Goal: Task Accomplishment & Management: Use online tool/utility

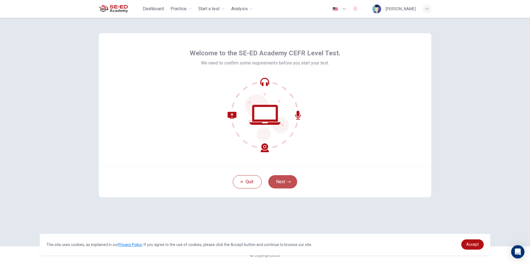
click at [290, 184] on button "Next" at bounding box center [282, 181] width 29 height 13
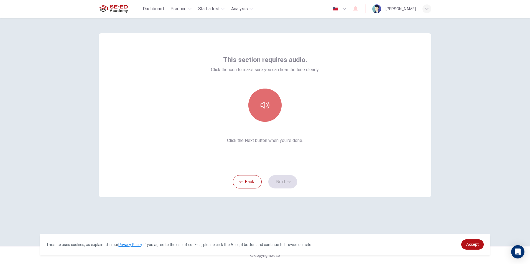
click at [273, 107] on button "button" at bounding box center [264, 105] width 33 height 33
click at [275, 104] on button "button" at bounding box center [264, 105] width 33 height 33
click at [275, 181] on button "Next" at bounding box center [282, 181] width 29 height 13
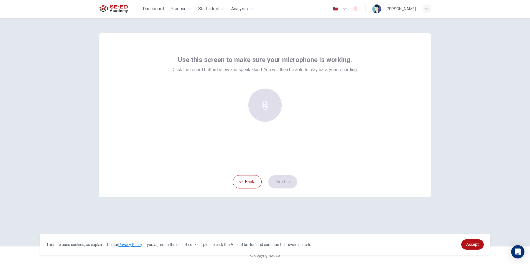
click at [282, 98] on div at bounding box center [265, 105] width 60 height 33
click at [261, 106] on div "Record" at bounding box center [264, 105] width 33 height 33
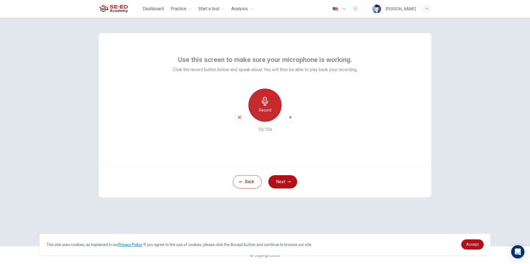
click at [267, 104] on icon "button" at bounding box center [264, 101] width 9 height 9
click at [279, 181] on button "Next" at bounding box center [282, 181] width 29 height 13
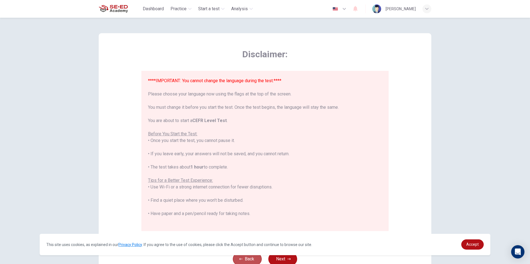
click at [236, 258] on button "Back" at bounding box center [247, 259] width 29 height 13
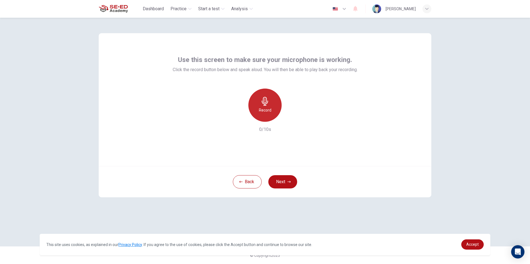
click at [269, 107] on h6 "Record" at bounding box center [265, 110] width 12 height 7
click at [288, 116] on icon "button" at bounding box center [291, 118] width 6 height 6
click at [291, 117] on icon "button" at bounding box center [290, 118] width 4 height 4
click at [289, 120] on icon "button" at bounding box center [291, 118] width 6 height 6
click at [266, 104] on icon "button" at bounding box center [264, 101] width 9 height 9
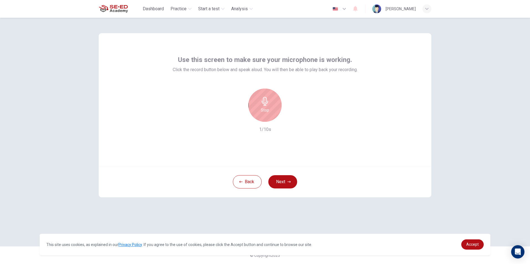
click at [268, 106] on icon "button" at bounding box center [264, 101] width 9 height 9
click at [290, 117] on icon "button" at bounding box center [290, 117] width 2 height 3
click at [264, 106] on div "Record" at bounding box center [264, 105] width 33 height 33
click at [266, 106] on icon "button" at bounding box center [264, 101] width 6 height 9
click at [291, 116] on icon "button" at bounding box center [291, 118] width 6 height 6
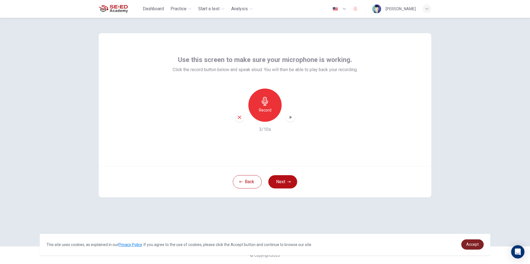
click at [470, 242] on link "Accept" at bounding box center [472, 245] width 22 height 10
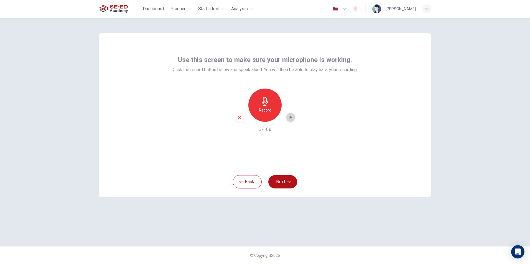
click at [291, 119] on icon "button" at bounding box center [291, 118] width 6 height 6
click at [262, 104] on icon "button" at bounding box center [264, 101] width 9 height 9
click at [268, 102] on icon "button" at bounding box center [264, 101] width 6 height 9
click at [290, 118] on icon "button" at bounding box center [290, 117] width 2 height 3
click at [291, 115] on icon "button" at bounding box center [291, 118] width 6 height 6
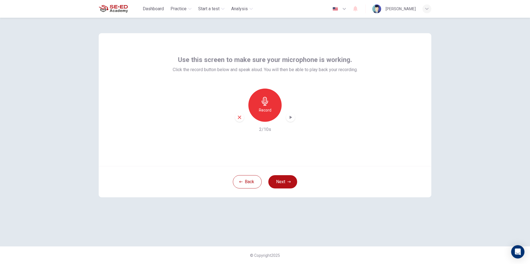
click at [290, 116] on icon "button" at bounding box center [291, 118] width 6 height 6
click at [269, 97] on div "Record" at bounding box center [264, 105] width 33 height 33
click at [269, 99] on icon "button" at bounding box center [264, 101] width 9 height 9
click at [289, 117] on icon "button" at bounding box center [290, 117] width 2 height 3
click at [271, 107] on div "Record" at bounding box center [264, 105] width 33 height 33
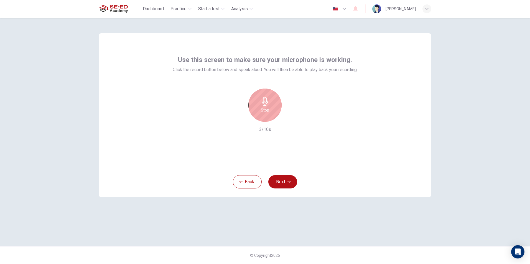
click at [270, 108] on div "Stop" at bounding box center [264, 105] width 33 height 33
click at [291, 118] on icon "button" at bounding box center [291, 118] width 6 height 6
click at [260, 103] on icon "button" at bounding box center [264, 101] width 9 height 9
click at [272, 102] on div "Stop" at bounding box center [264, 105] width 33 height 33
click at [292, 115] on icon "button" at bounding box center [291, 118] width 6 height 6
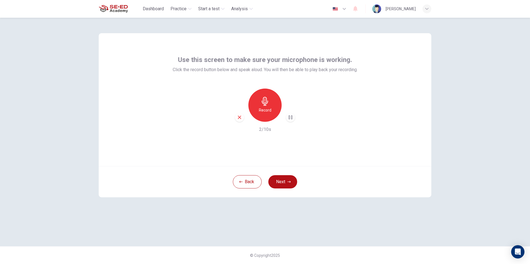
click at [237, 117] on icon "button" at bounding box center [239, 117] width 5 height 5
click at [266, 106] on div "Record" at bounding box center [264, 105] width 33 height 33
click at [268, 106] on div "Stop" at bounding box center [264, 105] width 33 height 33
click at [291, 118] on icon "button" at bounding box center [290, 117] width 2 height 3
click at [289, 181] on icon "button" at bounding box center [288, 181] width 3 height 3
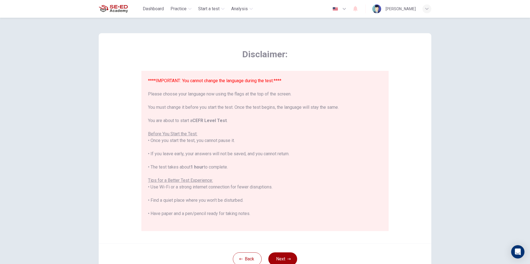
click at [283, 258] on button "Next" at bounding box center [282, 259] width 29 height 13
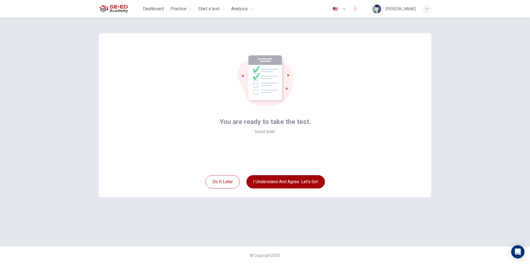
click at [304, 180] on button "I understand and agree. Let’s go!" at bounding box center [285, 181] width 78 height 13
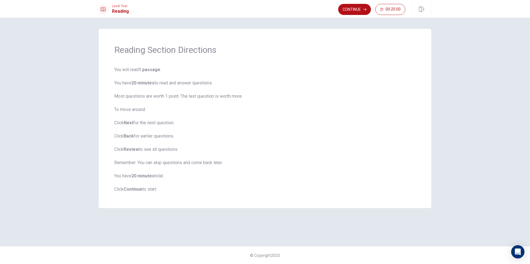
click at [307, 175] on span "You will read 1 passage . You have 20 minutes to read and answer questions. Mos…" at bounding box center [264, 129] width 301 height 126
click at [366, 9] on button "Continue" at bounding box center [354, 9] width 33 height 11
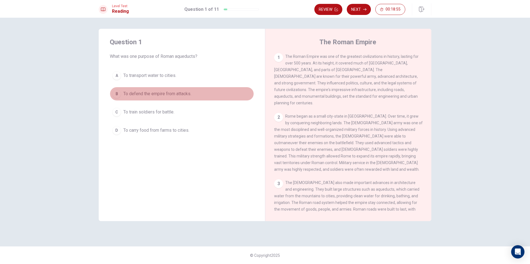
click at [181, 92] on span "To defend the empire from attacks." at bounding box center [157, 94] width 68 height 7
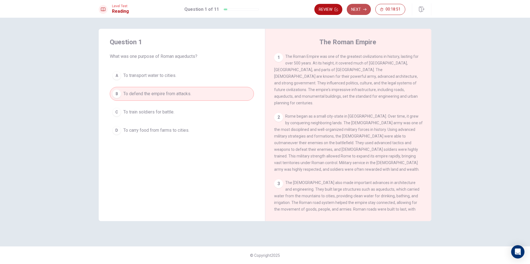
click at [354, 8] on button "Next" at bounding box center [359, 9] width 24 height 11
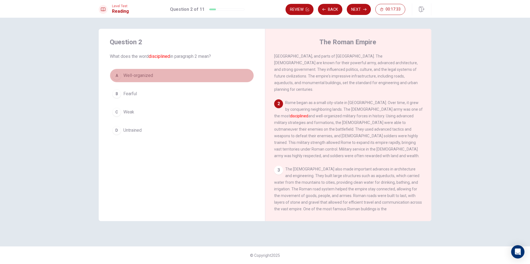
click at [164, 73] on button "A Well-organized" at bounding box center [182, 76] width 144 height 14
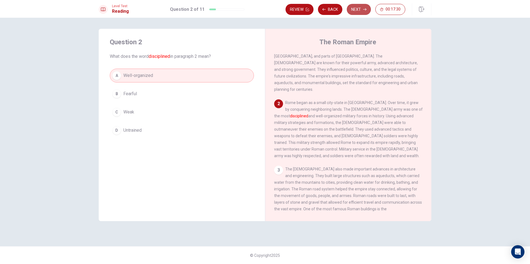
click at [358, 7] on button "Next" at bounding box center [359, 9] width 24 height 11
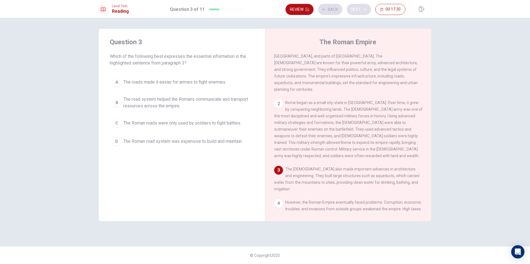
scroll to position [41, 0]
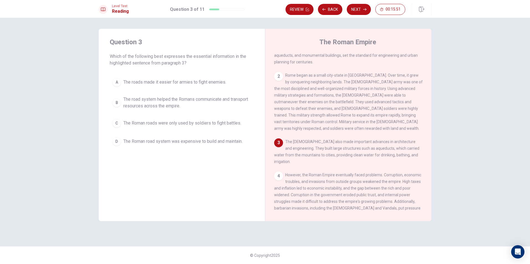
click at [184, 101] on span "The road system helped the Romans communicate and transport resources across th…" at bounding box center [187, 102] width 128 height 13
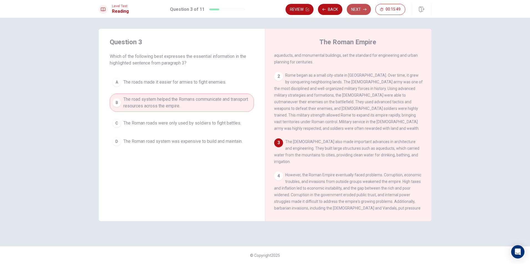
click at [361, 9] on button "Next" at bounding box center [359, 9] width 24 height 11
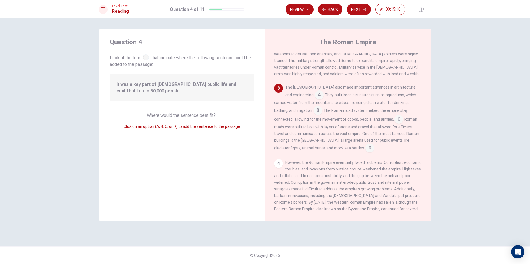
scroll to position [109, 0]
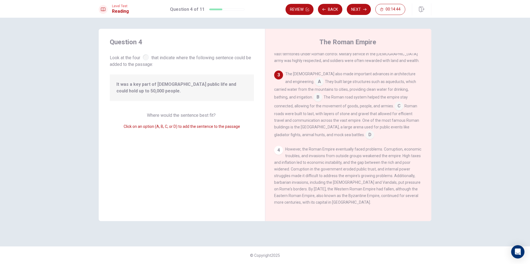
click at [394, 104] on input at bounding box center [398, 106] width 9 height 9
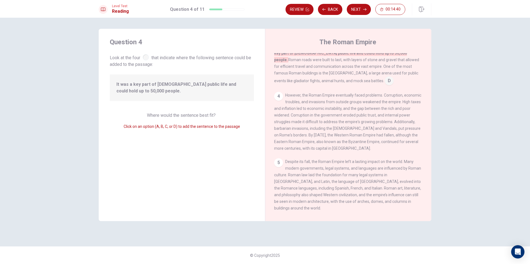
scroll to position [171, 0]
click at [279, 91] on div "4" at bounding box center [278, 95] width 9 height 9
click at [360, 7] on button "Next" at bounding box center [359, 9] width 24 height 11
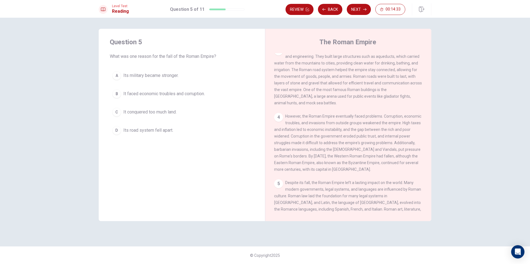
scroll to position [151, 0]
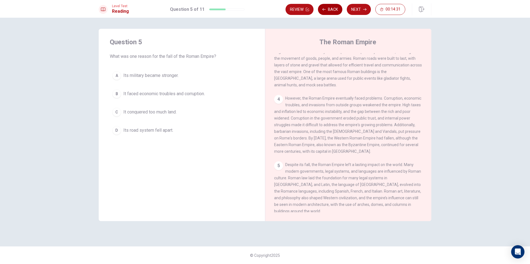
click at [335, 9] on button "Back" at bounding box center [330, 9] width 24 height 11
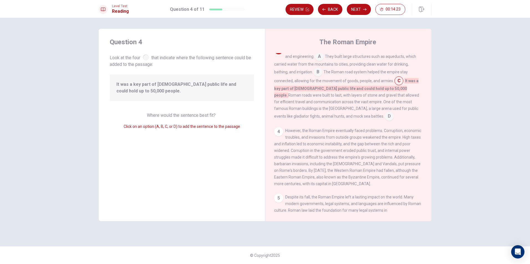
scroll to position [171, 0]
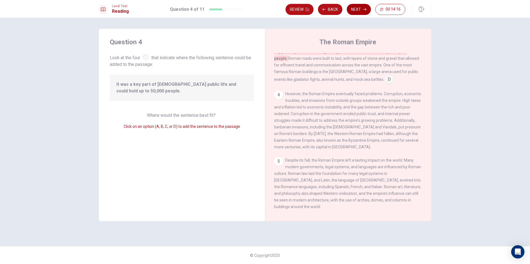
click at [359, 8] on button "Next" at bounding box center [359, 9] width 24 height 11
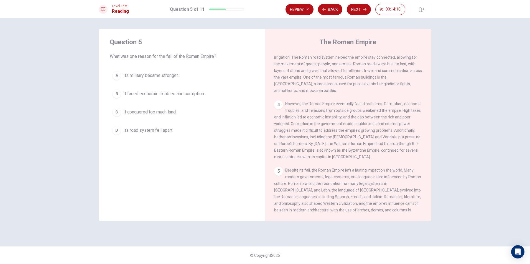
scroll to position [151, 0]
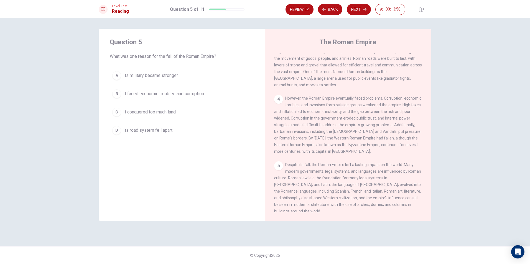
click at [115, 89] on button "B It faced economic troubles and corruption." at bounding box center [182, 94] width 144 height 14
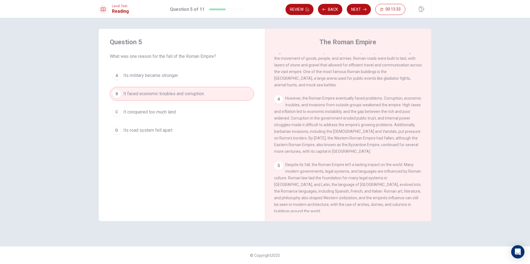
drag, startPoint x: 166, startPoint y: 129, endPoint x: 166, endPoint y: 121, distance: 8.3
click at [166, 129] on span "Its road system fell apart." at bounding box center [148, 130] width 50 height 7
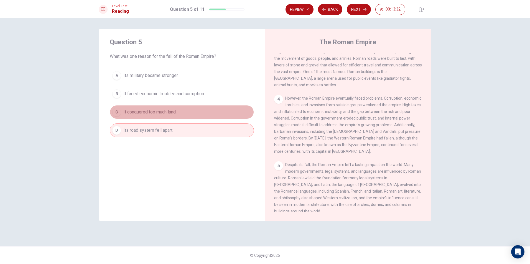
click at [170, 112] on span "It conquered too much land." at bounding box center [149, 112] width 53 height 7
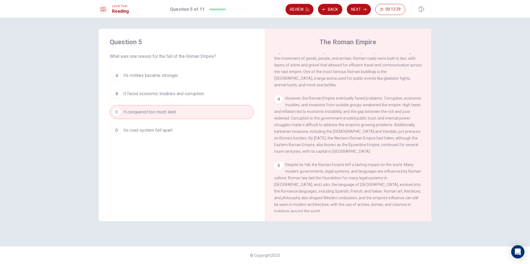
click at [152, 132] on span "Its road system fell apart." at bounding box center [148, 130] width 50 height 7
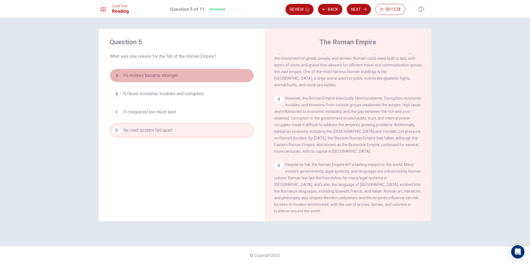
click at [187, 72] on button "A Its military became stronger." at bounding box center [182, 76] width 144 height 14
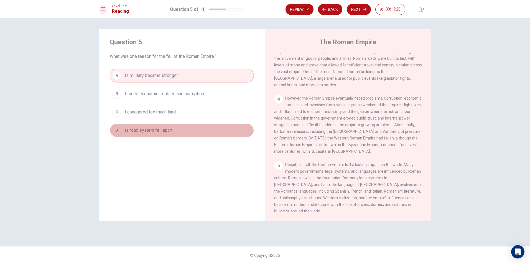
click at [162, 129] on span "Its road system fell apart." at bounding box center [148, 130] width 50 height 7
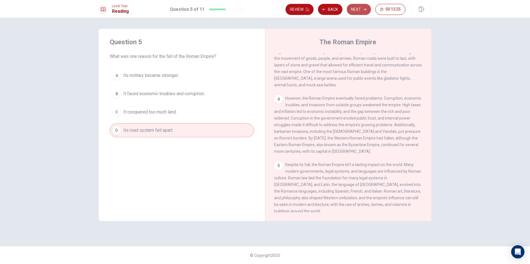
click at [355, 10] on button "Next" at bounding box center [359, 9] width 24 height 11
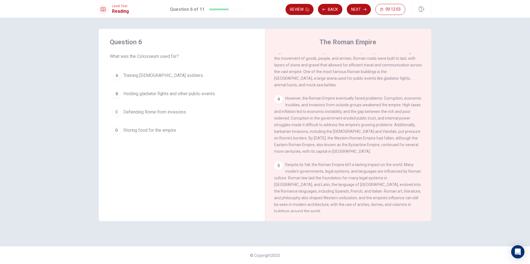
click at [155, 132] on span "Storing food for the empire." at bounding box center [149, 130] width 53 height 7
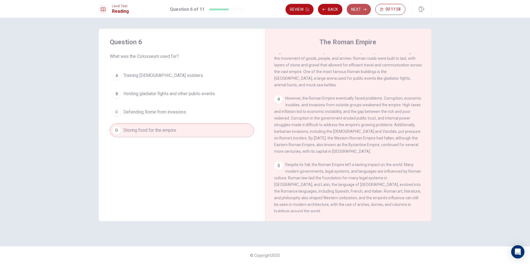
click at [357, 4] on button "Next" at bounding box center [359, 9] width 24 height 11
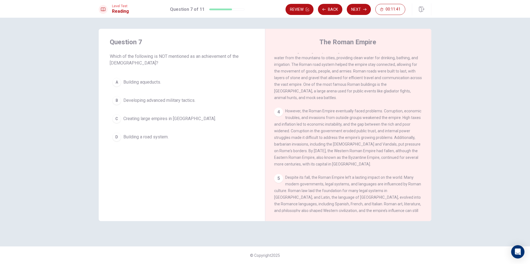
scroll to position [139, 0]
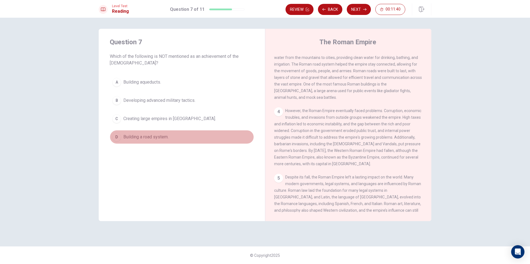
click at [115, 136] on div "D" at bounding box center [116, 137] width 9 height 9
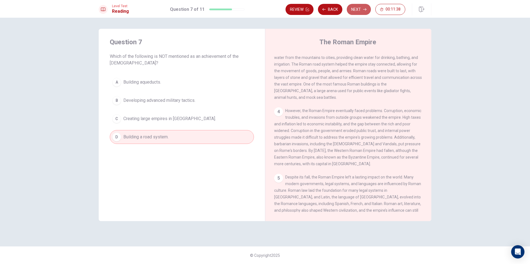
click at [360, 6] on button "Next" at bounding box center [359, 9] width 24 height 11
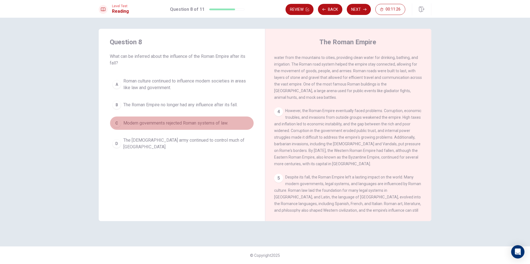
click at [119, 124] on div "C" at bounding box center [116, 123] width 9 height 9
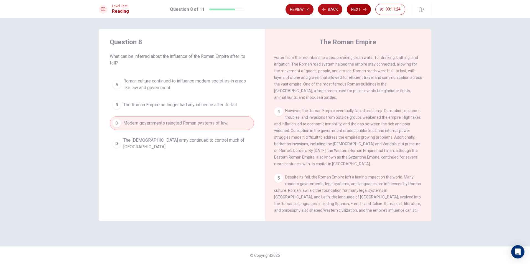
click at [356, 9] on button "Next" at bounding box center [359, 9] width 24 height 11
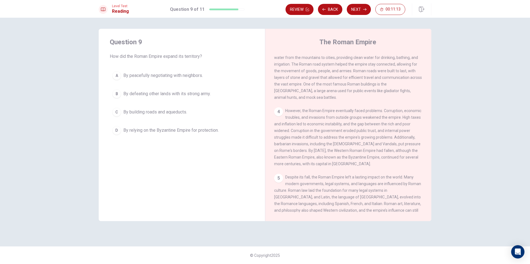
scroll to position [151, 0]
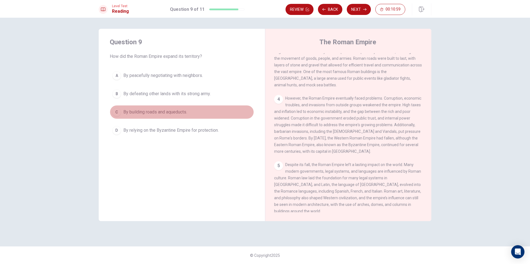
click at [159, 112] on span "By building roads and aqueducts." at bounding box center [155, 112] width 64 height 7
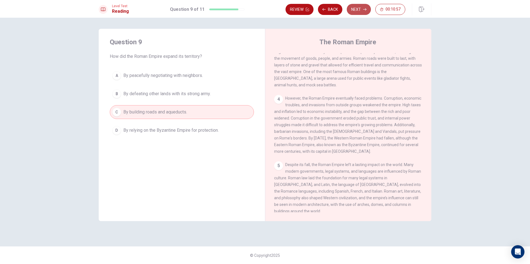
click at [355, 6] on button "Next" at bounding box center [359, 9] width 24 height 11
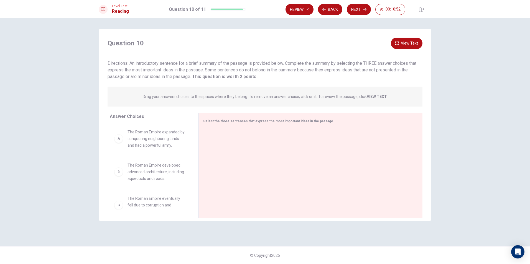
drag, startPoint x: 191, startPoint y: 152, endPoint x: 191, endPoint y: 197, distance: 44.9
click at [191, 197] on div "A The Roman Empire expanded by conquering neighboring lands and had a powerful …" at bounding box center [152, 166] width 84 height 85
drag, startPoint x: 134, startPoint y: 62, endPoint x: 151, endPoint y: 61, distance: 17.7
click at [151, 61] on span "Directions: An introductory sentence for a brief summary of the passage is prov…" at bounding box center [261, 70] width 309 height 19
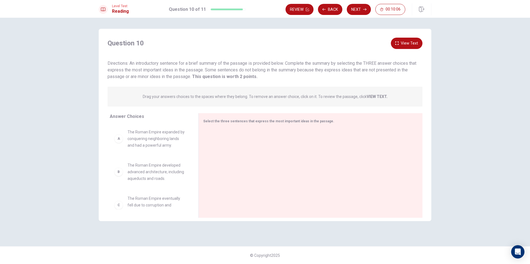
click at [153, 64] on span "Directions: An introductory sentence for a brief summary of the passage is prov…" at bounding box center [261, 70] width 309 height 19
click at [120, 141] on div "A" at bounding box center [118, 138] width 9 height 9
click at [144, 170] on span "The Roman Empire developed advanced architecture, including aqueducts and roads." at bounding box center [156, 172] width 58 height 20
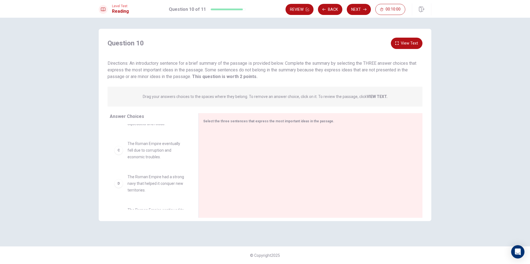
scroll to position [0, 0]
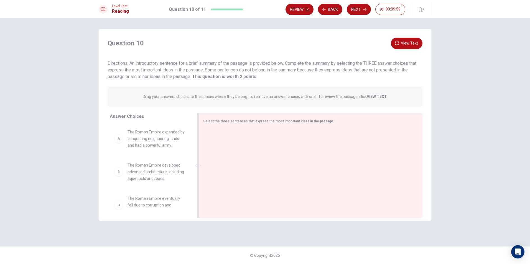
click at [211, 132] on div at bounding box center [308, 166] width 210 height 74
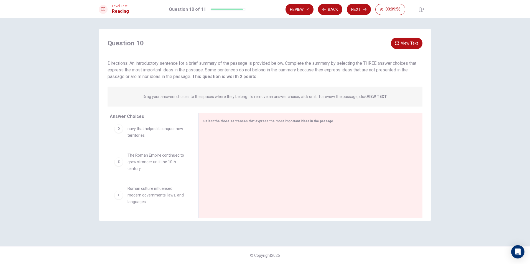
click at [143, 197] on span "Roman culture influenced modern governments, laws, and languages." at bounding box center [156, 195] width 58 height 20
click at [113, 196] on div "F Roman culture influenced modern governments, laws, and languages." at bounding box center [150, 195] width 80 height 29
click at [204, 150] on div at bounding box center [308, 166] width 210 height 74
drag, startPoint x: 196, startPoint y: 169, endPoint x: 170, endPoint y: 175, distance: 27.0
click at [170, 175] on div "Answer Choices A The Roman Empire expanded by conquering neighboring lands and …" at bounding box center [265, 166] width 332 height 107
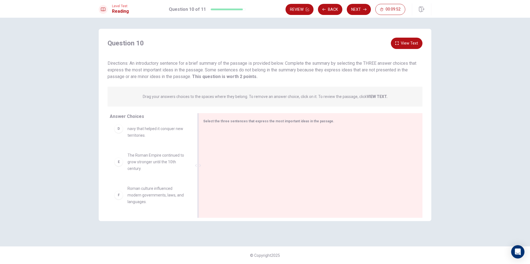
click at [307, 134] on div at bounding box center [308, 166] width 210 height 74
click at [410, 41] on button "View Text" at bounding box center [407, 43] width 32 height 11
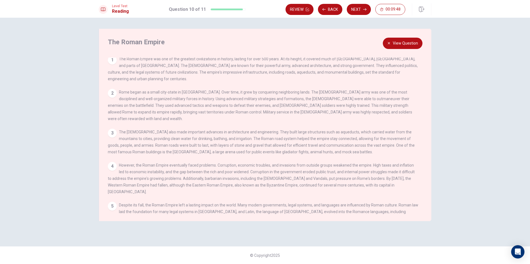
scroll to position [0, 0]
click at [110, 60] on div "1" at bounding box center [112, 62] width 9 height 9
click at [121, 93] on div "2 Rome began as a small city-state in [GEOGRAPHIC_DATA]. Over time, it grew by …" at bounding box center [263, 107] width 310 height 33
drag, startPoint x: 153, startPoint y: 86, endPoint x: 255, endPoint y: 77, distance: 102.9
click at [159, 92] on span "Rome began as a small city-state in [GEOGRAPHIC_DATA]. Over time, it grew by co…" at bounding box center [260, 107] width 304 height 31
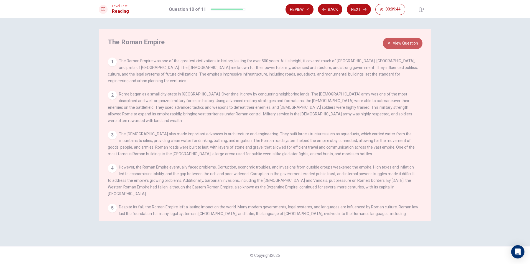
click at [397, 42] on button "View Question" at bounding box center [403, 43] width 40 height 11
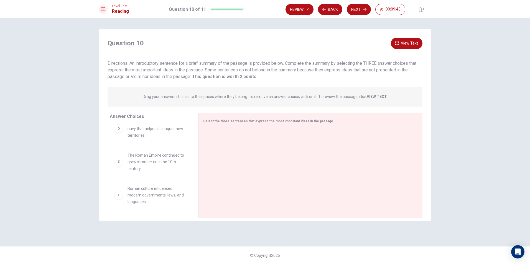
click at [141, 130] on span "The Roman Empire had a strong navy that helped it conquer new territories." at bounding box center [156, 129] width 58 height 20
click at [119, 128] on div "D" at bounding box center [118, 128] width 9 height 9
click at [182, 97] on p "Drag your answers choices to the spaces where they belong. To remove an answer …" at bounding box center [265, 96] width 245 height 4
click at [353, 9] on button "Next" at bounding box center [359, 9] width 24 height 11
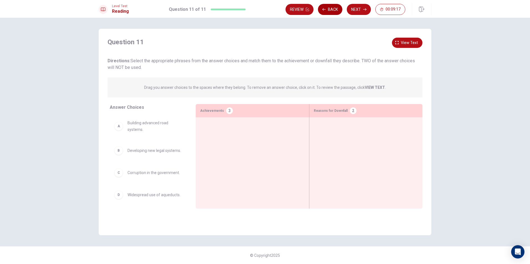
click at [332, 9] on button "Back" at bounding box center [330, 9] width 24 height 11
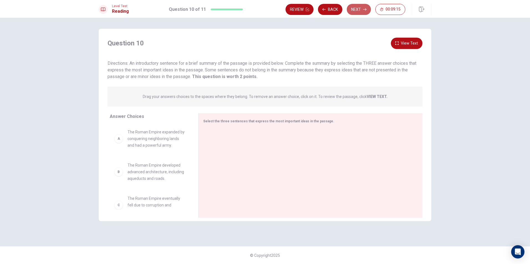
drag, startPoint x: 353, startPoint y: 4, endPoint x: 353, endPoint y: 7, distance: 2.8
click at [354, 6] on button "Next" at bounding box center [359, 9] width 24 height 11
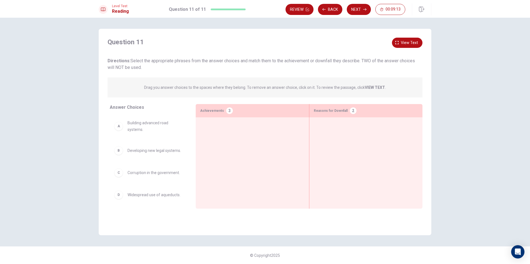
click at [229, 127] on div at bounding box center [252, 154] width 104 height 65
click at [330, 9] on button "Back" at bounding box center [330, 9] width 24 height 11
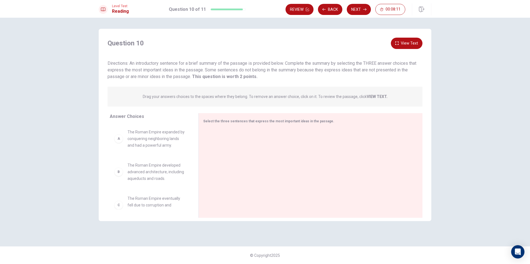
drag, startPoint x: 286, startPoint y: 62, endPoint x: 338, endPoint y: 64, distance: 52.1
click at [338, 64] on span "Directions: An introductory sentence for a brief summary of the passage is prov…" at bounding box center [261, 70] width 309 height 19
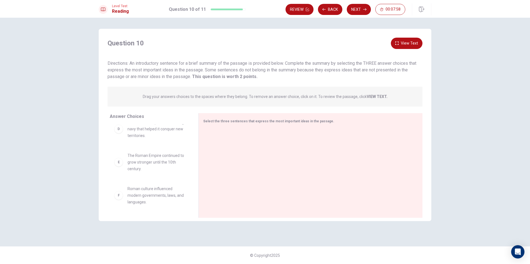
scroll to position [110, 0]
click at [117, 199] on div "F" at bounding box center [118, 195] width 9 height 9
drag, startPoint x: 117, startPoint y: 199, endPoint x: 124, endPoint y: 197, distance: 6.9
drag, startPoint x: 137, startPoint y: 197, endPoint x: 228, endPoint y: 204, distance: 92.0
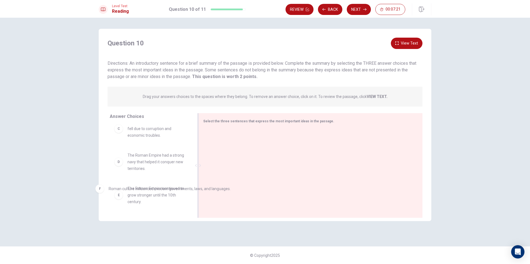
drag, startPoint x: 241, startPoint y: 139, endPoint x: 127, endPoint y: 191, distance: 125.2
drag, startPoint x: 240, startPoint y: 140, endPoint x: 104, endPoint y: 169, distance: 138.2
drag, startPoint x: 213, startPoint y: 139, endPoint x: 114, endPoint y: 193, distance: 113.2
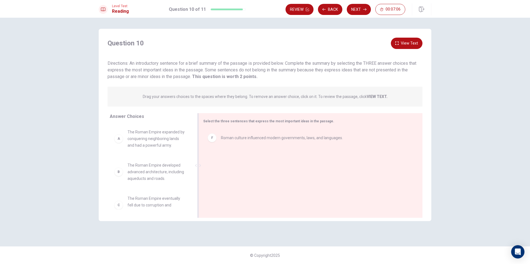
scroll to position [28, 0]
drag, startPoint x: 151, startPoint y: 182, endPoint x: 249, endPoint y: 139, distance: 107.0
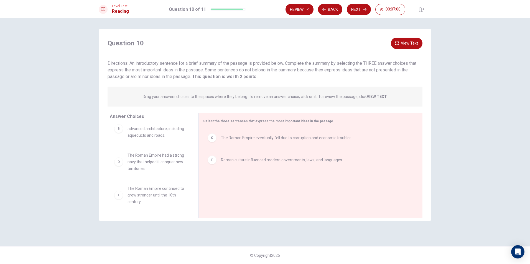
scroll to position [0, 0]
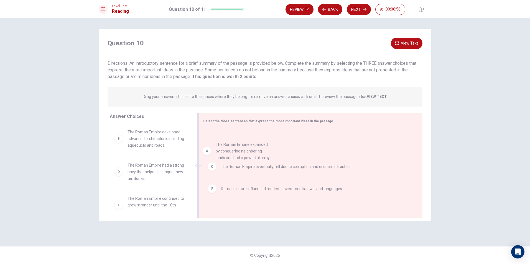
drag, startPoint x: 161, startPoint y: 146, endPoint x: 251, endPoint y: 156, distance: 90.1
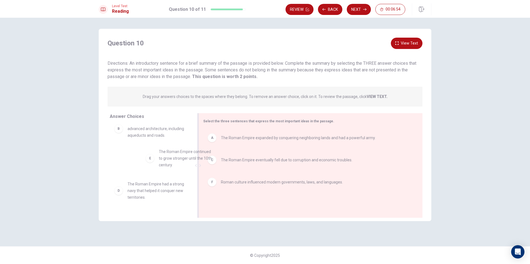
scroll to position [8, 0]
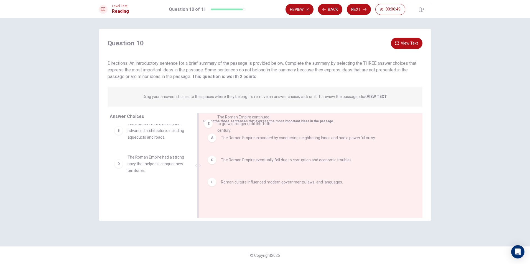
drag, startPoint x: 153, startPoint y: 203, endPoint x: 243, endPoint y: 129, distance: 116.3
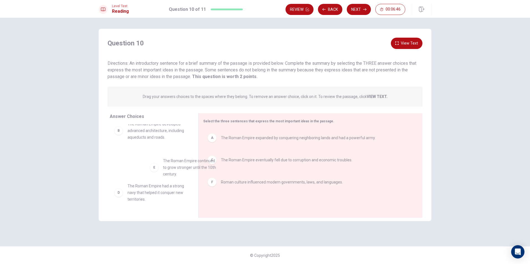
scroll to position [9, 0]
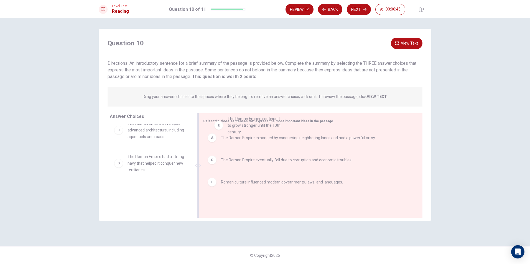
drag, startPoint x: 119, startPoint y: 200, endPoint x: 222, endPoint y: 125, distance: 126.9
drag, startPoint x: 139, startPoint y: 205, endPoint x: 240, endPoint y: 136, distance: 122.6
drag, startPoint x: 202, startPoint y: 171, endPoint x: 259, endPoint y: 142, distance: 64.3
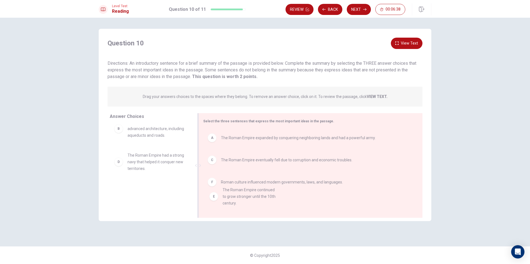
drag, startPoint x: 151, startPoint y: 199, endPoint x: 249, endPoint y: 201, distance: 98.6
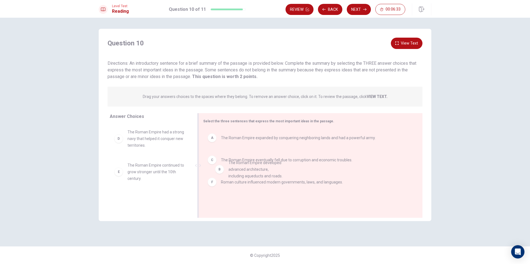
drag, startPoint x: 134, startPoint y: 141, endPoint x: 236, endPoint y: 171, distance: 106.7
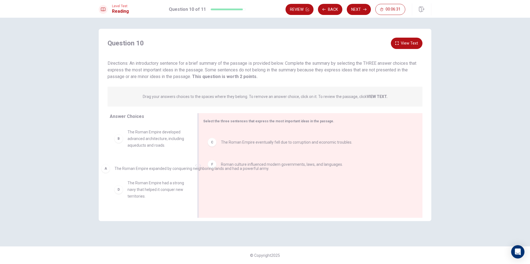
drag, startPoint x: 243, startPoint y: 139, endPoint x: 133, endPoint y: 170, distance: 113.7
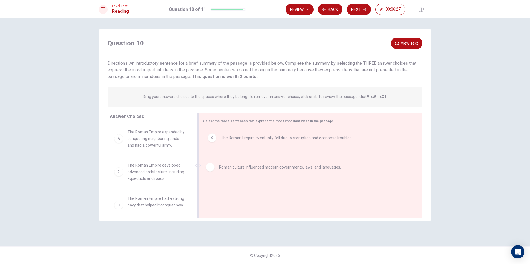
drag, startPoint x: 233, startPoint y: 162, endPoint x: 230, endPoint y: 171, distance: 9.5
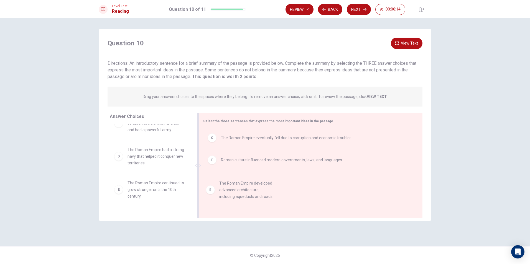
drag, startPoint x: 143, startPoint y: 156, endPoint x: 241, endPoint y: 190, distance: 104.1
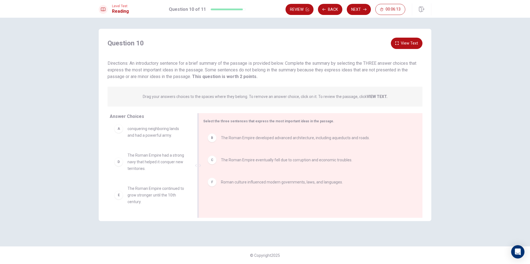
scroll to position [10, 0]
drag, startPoint x: 322, startPoint y: 159, endPoint x: 312, endPoint y: 186, distance: 28.5
click at [357, 5] on button "Next" at bounding box center [359, 9] width 24 height 11
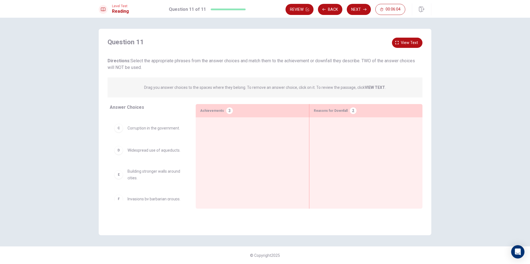
scroll to position [0, 0]
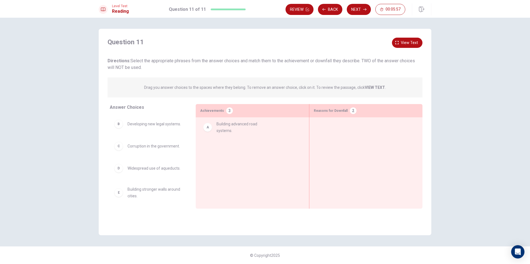
drag, startPoint x: 142, startPoint y: 129, endPoint x: 238, endPoint y: 130, distance: 97.0
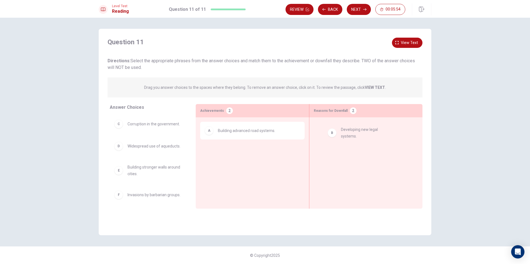
drag, startPoint x: 136, startPoint y: 130, endPoint x: 363, endPoint y: 139, distance: 227.9
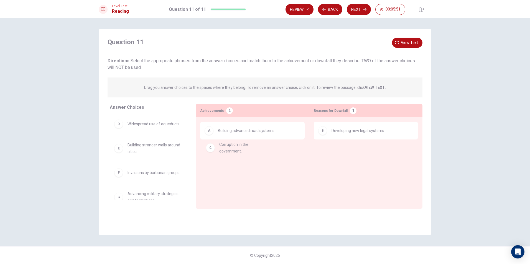
drag, startPoint x: 139, startPoint y: 123, endPoint x: 234, endPoint y: 145, distance: 97.3
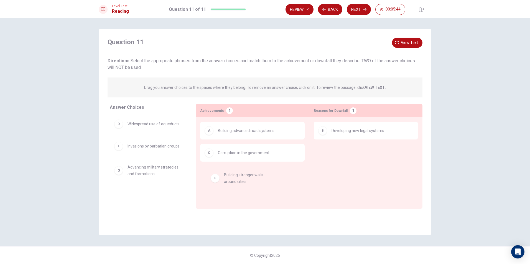
drag, startPoint x: 133, startPoint y: 153, endPoint x: 232, endPoint y: 178, distance: 101.7
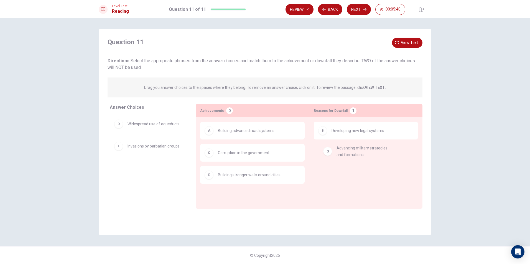
drag, startPoint x: 145, startPoint y: 172, endPoint x: 356, endPoint y: 153, distance: 211.9
click at [358, 5] on button "Next" at bounding box center [359, 9] width 24 height 11
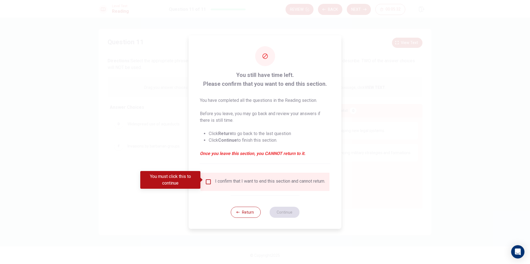
click at [181, 211] on div at bounding box center [265, 132] width 530 height 264
click at [206, 179] on input "You must click this to continue" at bounding box center [208, 182] width 7 height 7
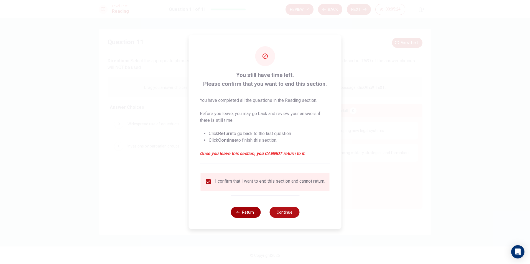
click at [238, 218] on button "Return" at bounding box center [245, 212] width 30 height 11
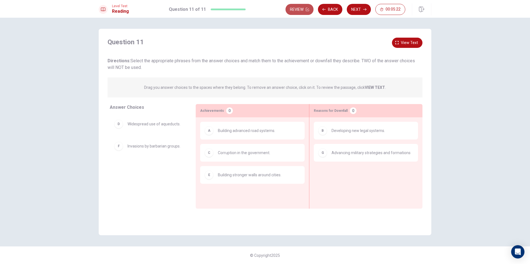
click at [301, 7] on button "Review" at bounding box center [299, 9] width 28 height 11
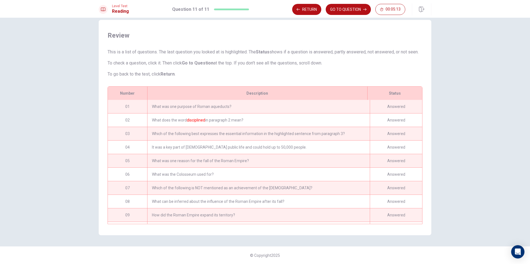
scroll to position [16, 0]
click at [355, 6] on button "GO TO QUESTION" at bounding box center [347, 9] width 45 height 11
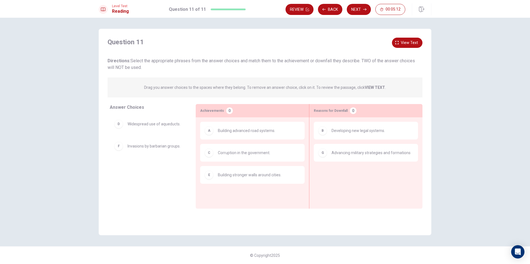
scroll to position [0, 0]
click at [364, 6] on button "Next" at bounding box center [359, 9] width 24 height 11
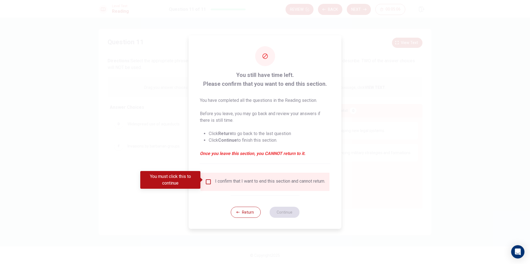
click at [207, 179] on input "You must click this to continue" at bounding box center [208, 182] width 7 height 7
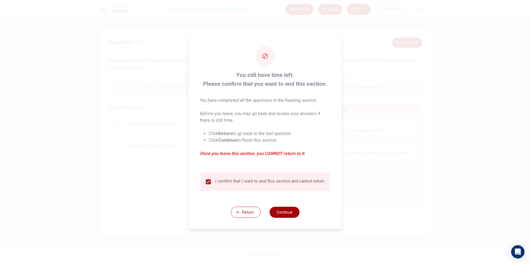
click at [286, 214] on button "Continue" at bounding box center [284, 212] width 30 height 11
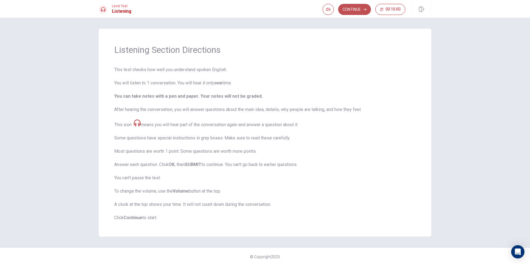
click at [363, 6] on button "Continue" at bounding box center [354, 9] width 33 height 11
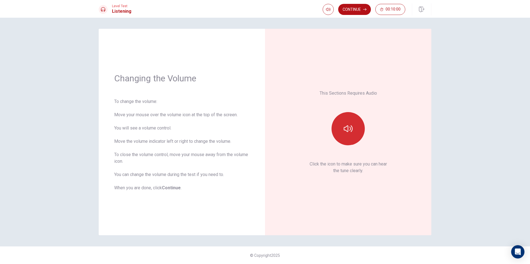
click at [347, 123] on button "button" at bounding box center [347, 128] width 33 height 33
click at [348, 123] on button "button" at bounding box center [347, 128] width 33 height 33
click at [347, 129] on icon "button" at bounding box center [347, 128] width 9 height 9
click at [355, 6] on button "Continue" at bounding box center [354, 9] width 33 height 11
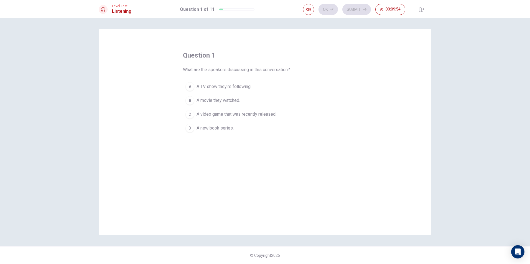
click at [218, 111] on span "A video game that was recently released." at bounding box center [236, 114] width 80 height 7
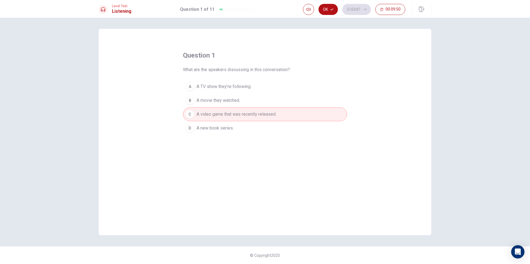
click at [334, 8] on button "Ok" at bounding box center [327, 9] width 19 height 11
click at [355, 7] on button "Submit" at bounding box center [356, 9] width 29 height 11
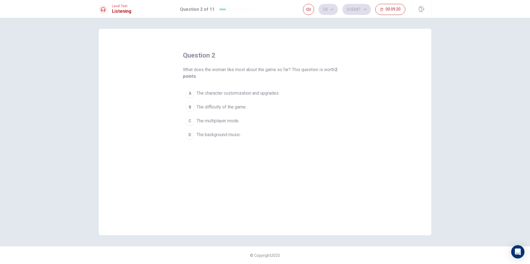
click at [219, 120] on span "The multiplayer mode." at bounding box center [217, 121] width 43 height 7
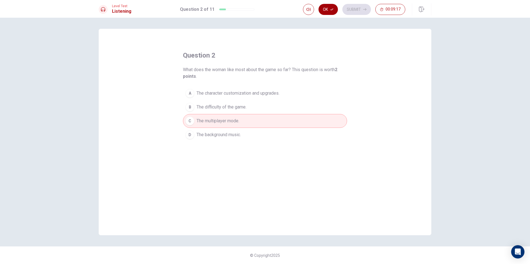
click at [325, 7] on button "Ok" at bounding box center [327, 9] width 19 height 11
click at [356, 12] on button "Submit" at bounding box center [356, 9] width 29 height 11
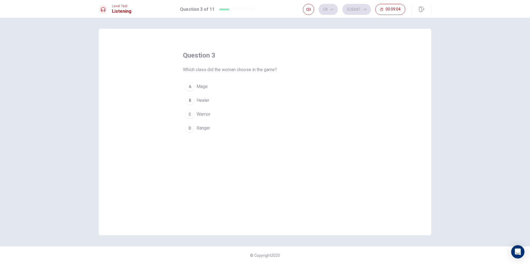
click at [196, 125] on button "D Ranger" at bounding box center [265, 128] width 164 height 14
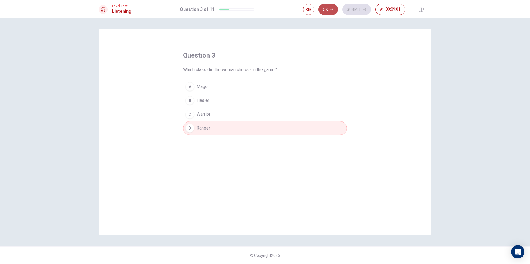
click at [329, 10] on button "Ok" at bounding box center [327, 9] width 19 height 11
click at [356, 8] on button "Submit" at bounding box center [356, 9] width 29 height 11
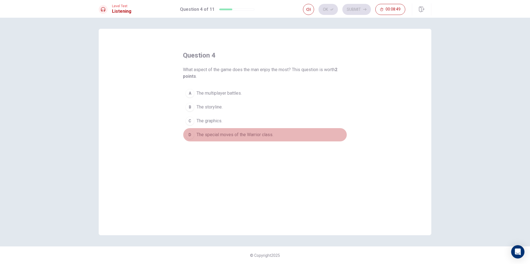
click at [230, 133] on span "The special moves of the Warrior class." at bounding box center [234, 135] width 77 height 7
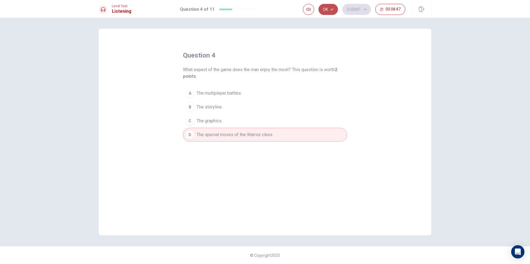
click at [333, 8] on icon "button" at bounding box center [331, 9] width 3 height 3
click at [353, 9] on button "Submit" at bounding box center [356, 9] width 29 height 11
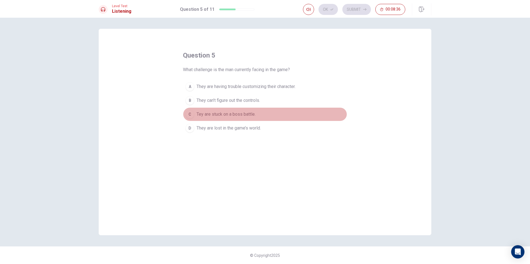
click at [245, 114] on span "Tey are stuck on a boss battle." at bounding box center [225, 114] width 59 height 7
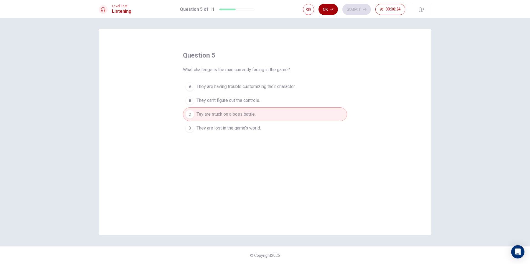
click at [328, 7] on button "Ok" at bounding box center [327, 9] width 19 height 11
click at [354, 11] on button "Submit" at bounding box center [356, 9] width 29 height 11
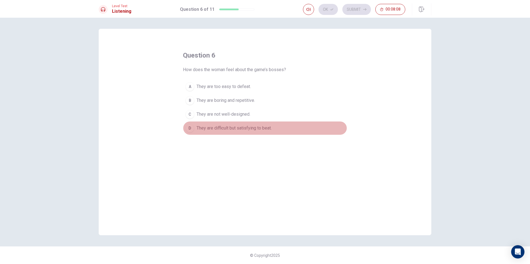
click at [254, 129] on span "They are difficult but satisfying to beat." at bounding box center [233, 128] width 75 height 7
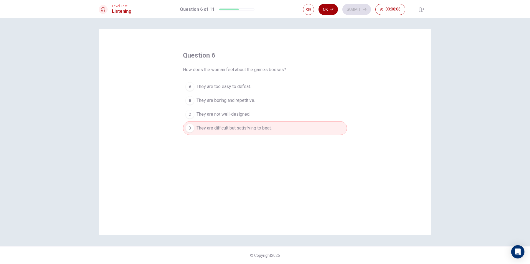
click at [331, 10] on icon "button" at bounding box center [331, 10] width 3 height 2
click at [356, 8] on button "Submit" at bounding box center [356, 9] width 29 height 11
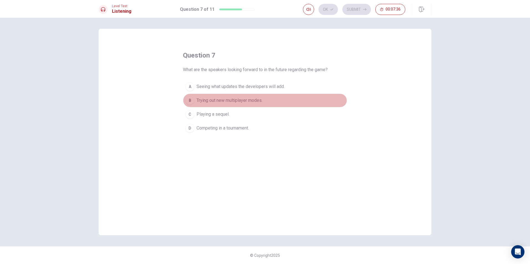
click at [242, 97] on span "Trying out new multiplayer modes." at bounding box center [229, 100] width 66 height 7
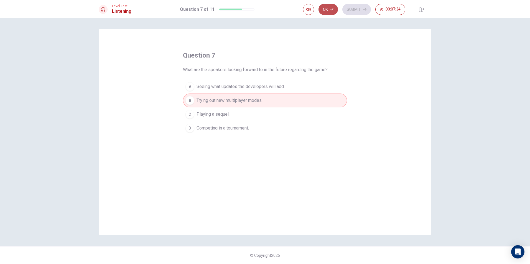
click at [329, 11] on button "Ok" at bounding box center [327, 9] width 19 height 11
click at [357, 9] on button "Submit" at bounding box center [356, 9] width 29 height 11
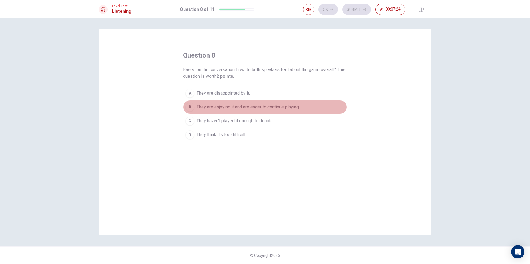
click at [229, 102] on button "B They are enjoying it and are eager to continue playing." at bounding box center [265, 107] width 164 height 14
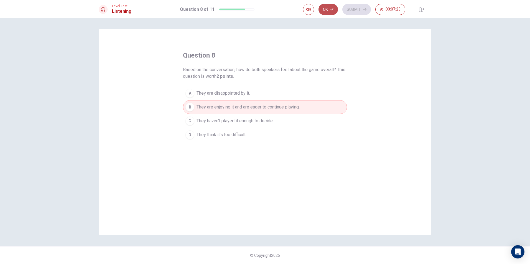
click at [333, 11] on button "Ok" at bounding box center [327, 9] width 19 height 11
click at [351, 8] on button "Submit" at bounding box center [356, 9] width 29 height 11
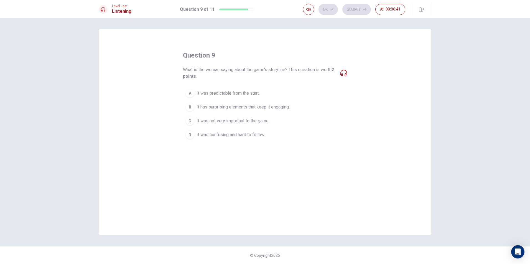
click at [246, 121] on span "It was not very important to the game." at bounding box center [232, 121] width 73 height 7
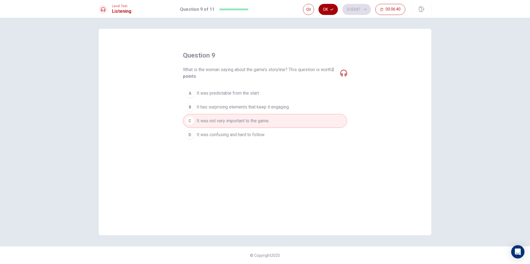
click at [324, 5] on button "Ok" at bounding box center [327, 9] width 19 height 11
click at [356, 11] on button "Submit" at bounding box center [356, 9] width 29 height 11
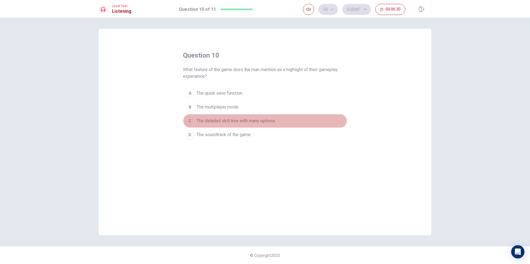
click at [230, 120] on span "The detailed skill tree with many options." at bounding box center [235, 121] width 79 height 7
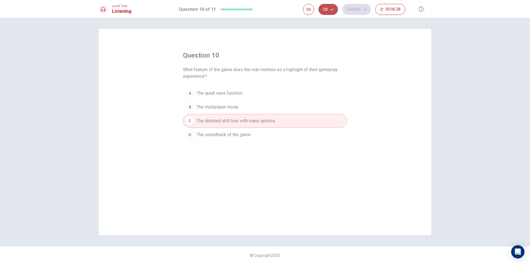
click at [328, 7] on button "Ok" at bounding box center [327, 9] width 19 height 11
click at [351, 6] on button "Submit" at bounding box center [356, 9] width 29 height 11
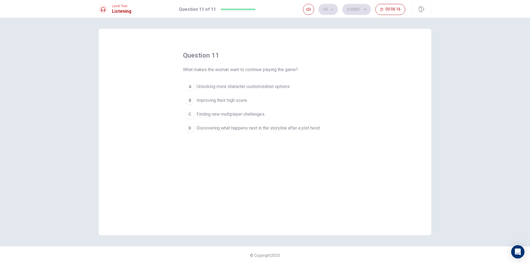
drag, startPoint x: 251, startPoint y: 129, endPoint x: 284, endPoint y: 103, distance: 41.7
click at [253, 127] on span "Discovering what happens next in the storyline after a plot twist." at bounding box center [258, 128] width 124 height 7
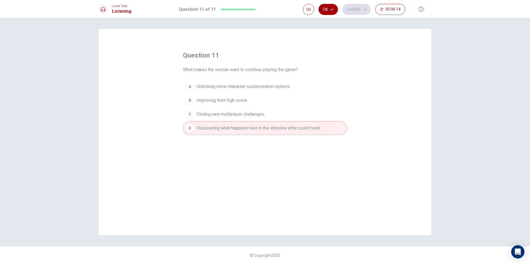
click at [332, 4] on button "Ok" at bounding box center [327, 9] width 19 height 11
click at [354, 6] on button "Submit" at bounding box center [356, 9] width 29 height 11
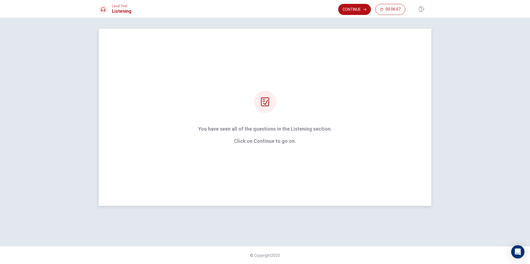
click at [262, 104] on icon at bounding box center [264, 102] width 9 height 9
click at [363, 6] on button "Continue" at bounding box center [354, 9] width 33 height 11
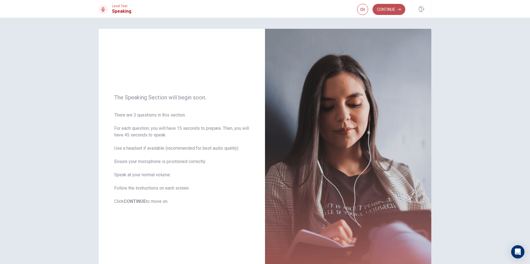
click at [392, 5] on button "Continue" at bounding box center [388, 9] width 33 height 11
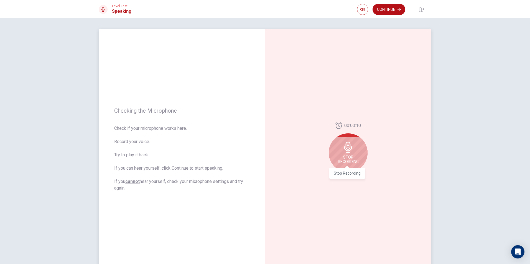
click at [352, 158] on span "Stop Recording" at bounding box center [348, 159] width 21 height 9
click at [341, 177] on icon "Record Again" at bounding box center [341, 176] width 3 height 3
click at [355, 150] on div "Stop Recording" at bounding box center [348, 153] width 39 height 39
click at [351, 145] on icon at bounding box center [353, 144] width 4 height 2
click at [353, 178] on icon "Play Audio" at bounding box center [354, 176] width 2 height 3
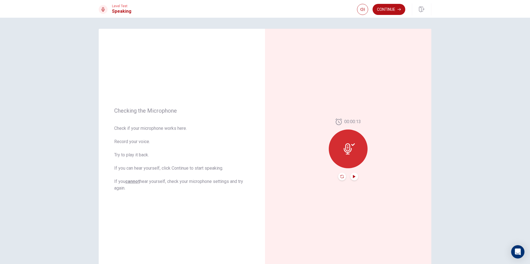
click at [340, 176] on icon "Record Again" at bounding box center [341, 176] width 3 height 3
click at [353, 156] on span "Stop Recording" at bounding box center [348, 159] width 21 height 9
click at [354, 175] on button "Play Audio" at bounding box center [354, 177] width 8 height 8
click at [342, 176] on button "Record Again" at bounding box center [342, 177] width 8 height 8
click at [344, 154] on div "Stop Recording" at bounding box center [348, 153] width 39 height 39
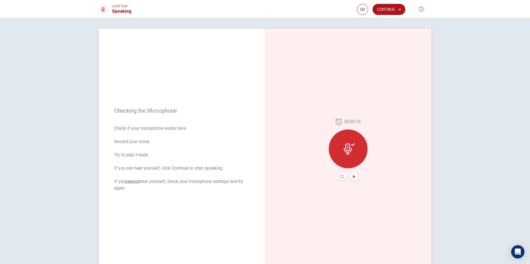
click at [345, 154] on icon at bounding box center [347, 148] width 8 height 11
click at [340, 175] on button "Record Again" at bounding box center [342, 177] width 8 height 8
click at [344, 156] on span "Stop Recording" at bounding box center [348, 159] width 21 height 9
click at [340, 175] on icon "Record Again" at bounding box center [341, 176] width 3 height 3
click at [353, 166] on div "Stop Recording" at bounding box center [348, 153] width 39 height 39
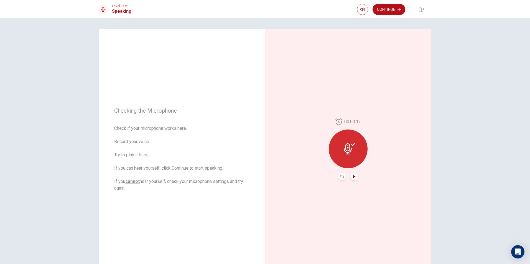
click at [353, 178] on icon "Play Audio" at bounding box center [353, 176] width 3 height 3
click at [340, 174] on button "Record Again" at bounding box center [342, 177] width 8 height 8
click at [390, 3] on div "Level Test Speaking Continue" at bounding box center [265, 9] width 530 height 18
click at [344, 165] on div "Stop Recording" at bounding box center [348, 153] width 39 height 39
click at [350, 177] on button "Play Audio" at bounding box center [354, 177] width 8 height 8
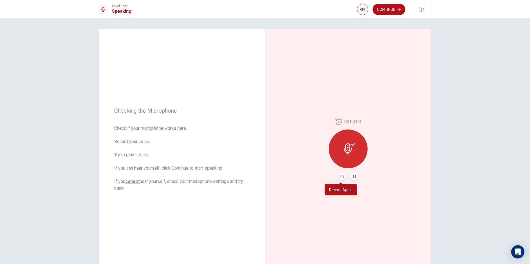
click at [342, 178] on button "Record Again" at bounding box center [342, 177] width 8 height 8
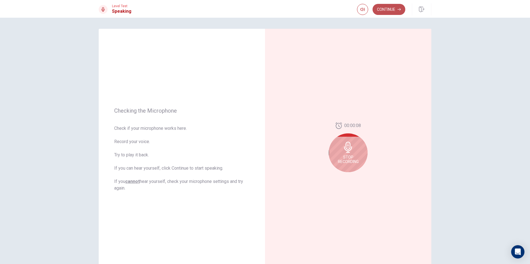
click at [390, 5] on button "Continue" at bounding box center [388, 9] width 33 height 11
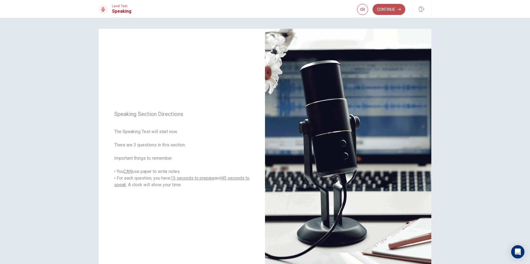
click at [388, 7] on button "Continue" at bounding box center [388, 9] width 33 height 11
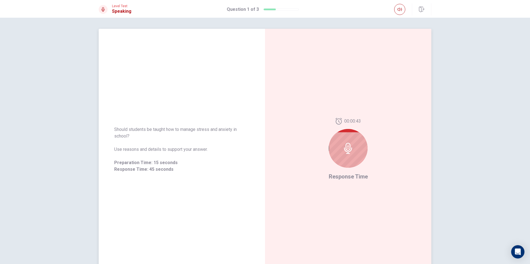
click at [341, 155] on div at bounding box center [348, 148] width 39 height 39
click at [350, 150] on icon at bounding box center [347, 148] width 11 height 11
click at [346, 149] on icon at bounding box center [347, 148] width 11 height 11
click at [356, 174] on span "Response Time" at bounding box center [348, 176] width 39 height 7
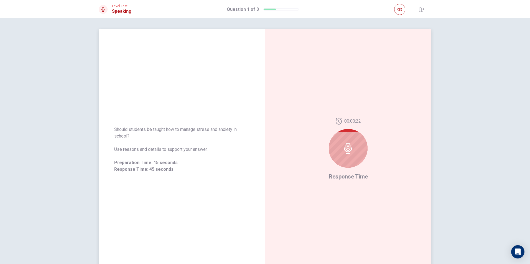
click at [356, 176] on span "Response Time" at bounding box center [348, 176] width 39 height 7
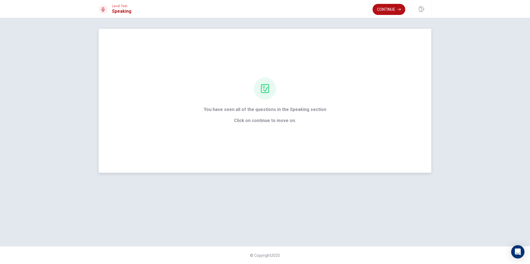
click at [267, 86] on icon at bounding box center [264, 88] width 9 height 9
click at [396, 10] on button "Continue" at bounding box center [388, 9] width 33 height 11
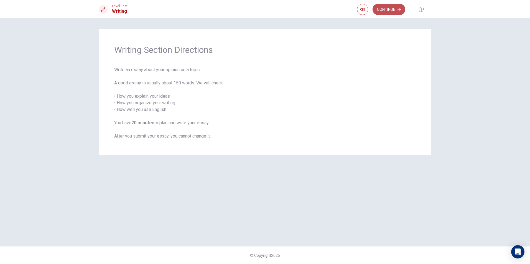
click at [393, 7] on button "Continue" at bounding box center [388, 9] width 33 height 11
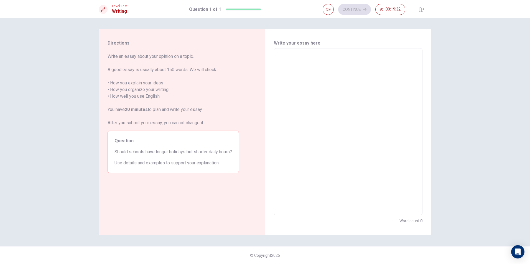
click at [294, 58] on textarea at bounding box center [348, 132] width 141 height 158
type textarea "i"
type textarea "x"
type textarea "I"
type textarea "x"
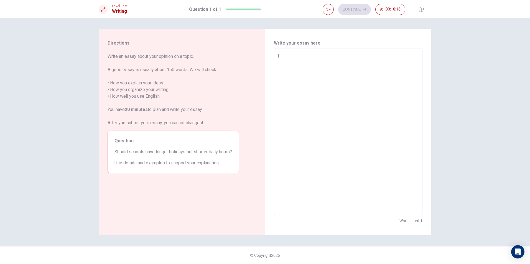
type textarea "I"
type textarea "x"
type textarea "I t"
type textarea "x"
type textarea "I th"
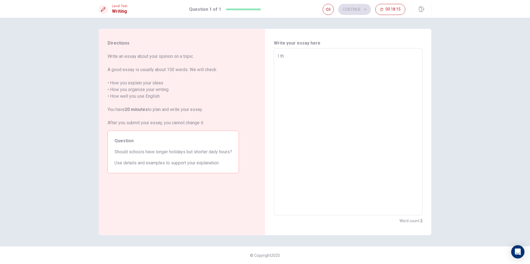
type textarea "x"
type textarea "I thi"
type textarea "x"
type textarea "I thin"
type textarea "x"
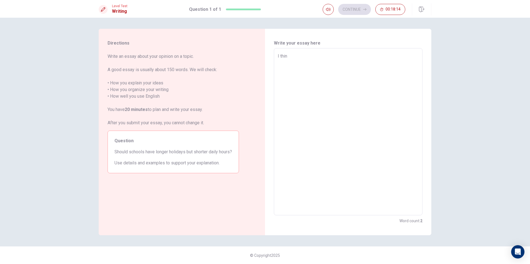
type textarea "I think"
type textarea "x"
type textarea "I think"
type textarea "x"
type textarea "I think y"
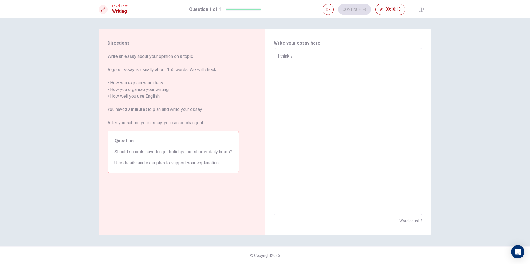
type textarea "x"
type textarea "I think ye"
type textarea "x"
type textarea "I think yes"
type textarea "x"
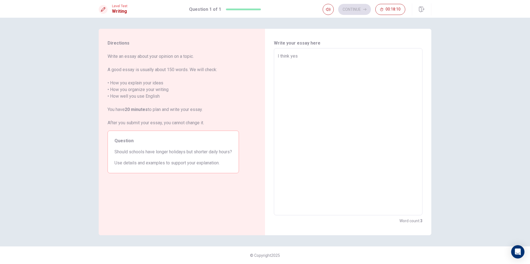
type textarea "I think yes"
type textarea "x"
type textarea "I think yes b"
type textarea "x"
type textarea "I think yes be"
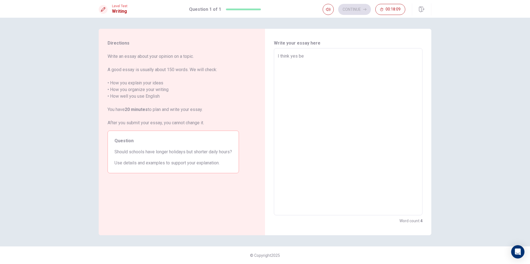
type textarea "x"
type textarea "I think yes bec"
type textarea "x"
type textarea "I think yes beca"
type textarea "x"
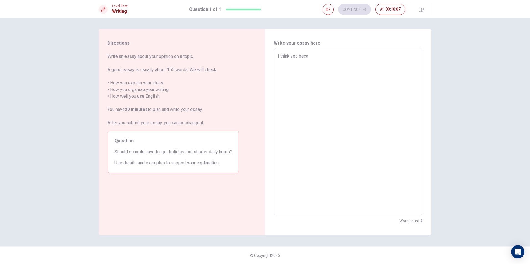
type textarea "I think yes becau"
type textarea "x"
type textarea "I think yes becaus"
type textarea "x"
type textarea "I think yes because"
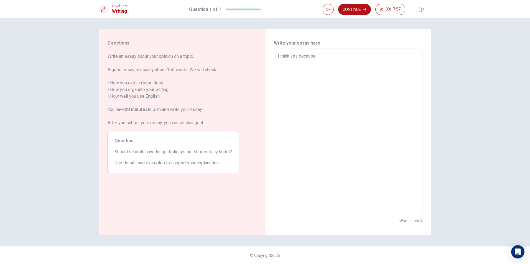
click at [296, 56] on textarea "I think yes because" at bounding box center [348, 132] width 141 height 158
click at [296, 57] on textarea "I think yes because" at bounding box center [348, 132] width 141 height 158
click at [297, 55] on textarea "I think yes because" at bounding box center [348, 132] width 141 height 158
type textarea "x"
type textarea "I think ye because"
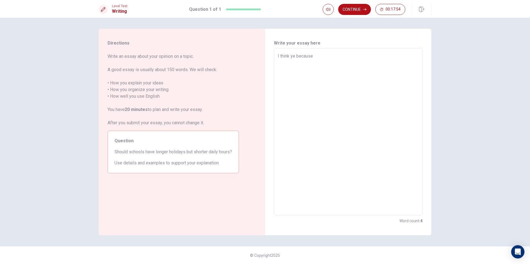
type textarea "x"
type textarea "I think y because"
type textarea "x"
type textarea "I think because"
type textarea "x"
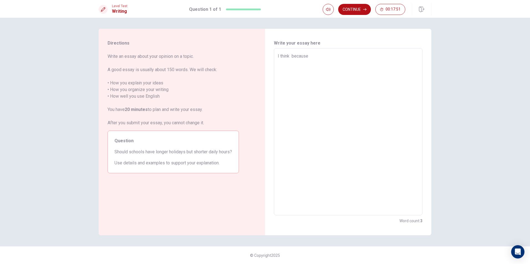
type textarea "I think i because"
type textarea "x"
type textarea "I think is because"
type textarea "x"
type textarea "I think is because"
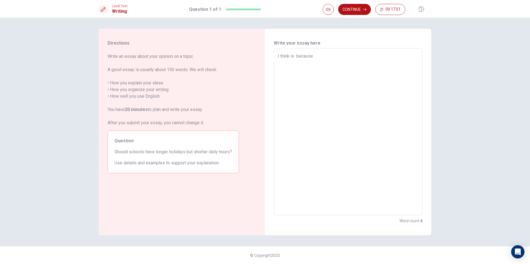
type textarea "x"
type textarea "I think is g because"
type textarea "x"
type textarea "I think is go because"
type textarea "x"
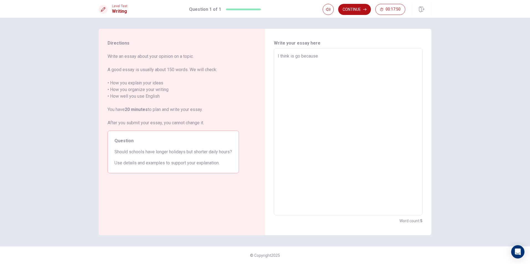
type textarea "I think is goo because"
type textarea "x"
type textarea "I think is good because"
click at [327, 56] on textarea "I think is good because" at bounding box center [348, 132] width 141 height 158
type textarea "x"
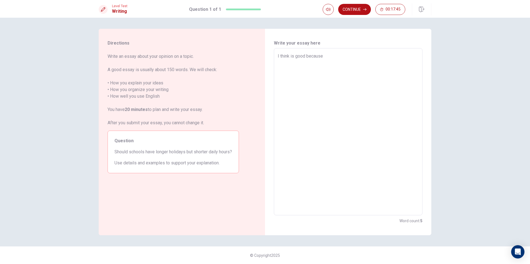
type textarea "I think is good because"
type textarea "x"
type textarea "I think is good because t"
type textarea "x"
type textarea "I think is good because th"
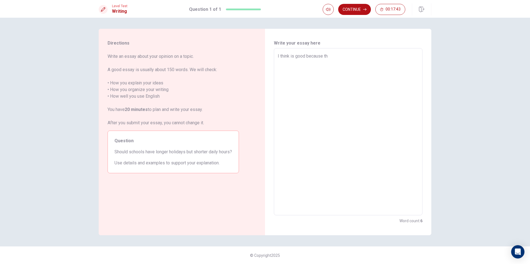
type textarea "x"
type textarea "I think is good because the"
type textarea "x"
type textarea "I think is good because the"
type textarea "x"
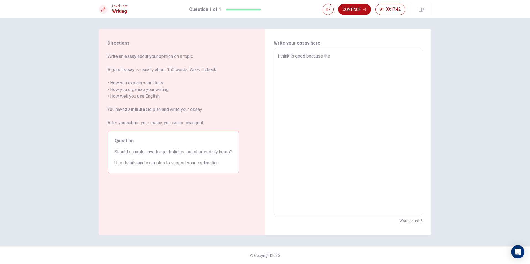
type textarea "I think is good because the s"
type textarea "x"
type textarea "I think is good because the st"
type textarea "x"
type textarea "I think is good because the stu"
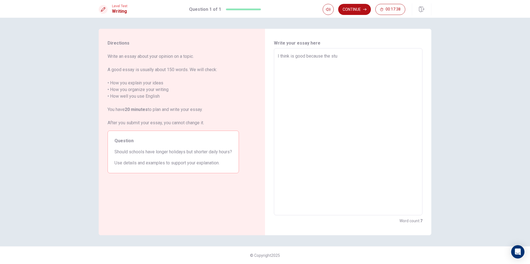
type textarea "x"
type textarea "I think is good because the stud"
type textarea "x"
type textarea "I think is good because the stude"
type textarea "x"
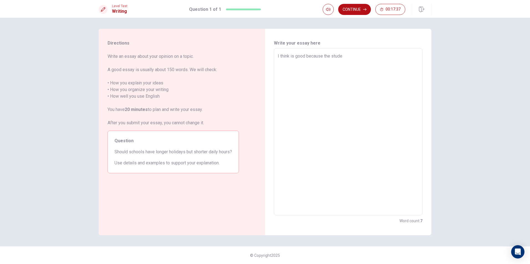
type textarea "I think is good because the studen"
type textarea "x"
type textarea "I think is good because the student"
type textarea "x"
type textarea "I think is good because the student"
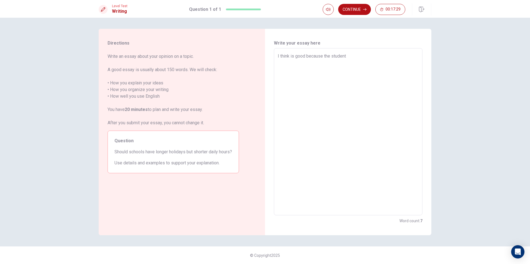
type textarea "x"
type textarea "I think is good because the student h"
type textarea "x"
type textarea "I think is good because the student ha"
type textarea "x"
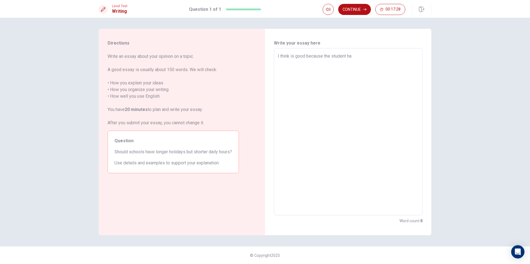
type textarea "I think is good because the student hav"
type textarea "x"
type textarea "I think is good because the student have"
type textarea "x"
type textarea "I think is good because the student have"
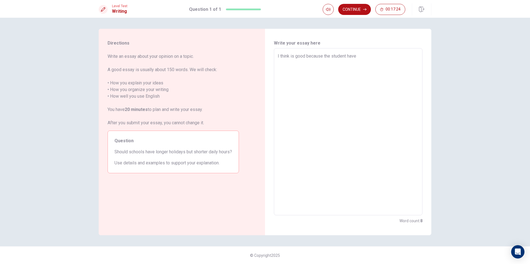
type textarea "x"
type textarea "I think is good because the student have a"
type textarea "x"
type textarea "I think is good because the student have a"
type textarea "x"
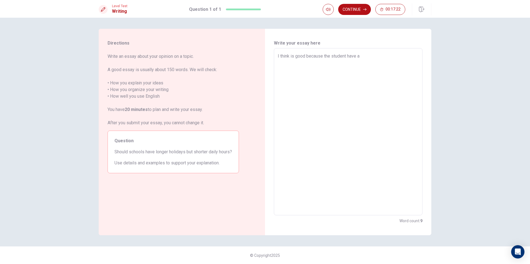
type textarea "I think is good because the student have a t"
type textarea "x"
type textarea "I think is good because the student have a ti"
type textarea "x"
type textarea "I think is good because the student have a [PERSON_NAME]"
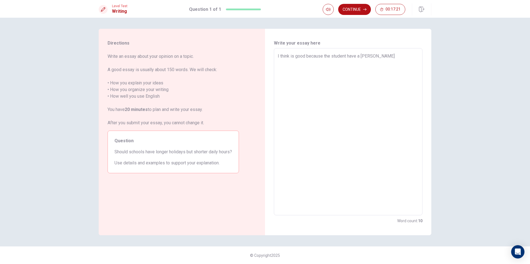
type textarea "x"
type textarea "I think is good because the student have a time"
click at [356, 57] on textarea "I think is good because the student have a time" at bounding box center [348, 132] width 141 height 158
type textarea "x"
type textarea "I think is good because the student hav a time"
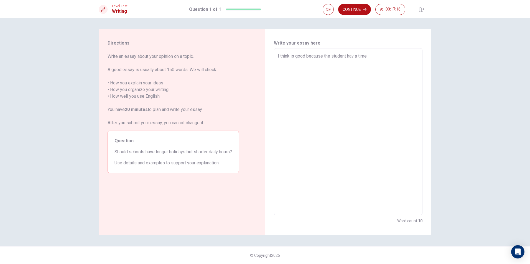
type textarea "x"
type textarea "I think is good because the student ha a time"
type textarea "x"
type textarea "I think is good because the student has a time"
click at [370, 53] on textarea "I think is good because the student has a time" at bounding box center [348, 132] width 141 height 158
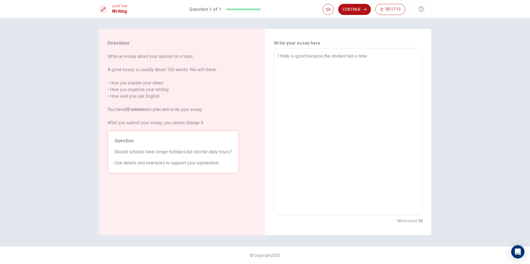
type textarea "x"
type textarea "I think is good because the student has a time"
type textarea "x"
type textarea "I think is good because the student has a time t"
type textarea "x"
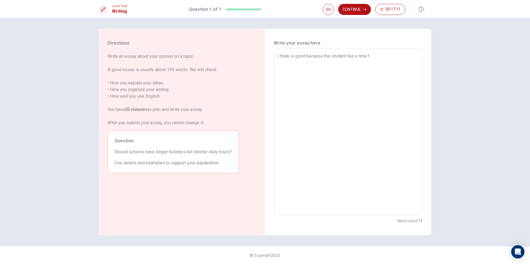
type textarea "I think is good because the student has a time to"
type textarea "x"
type textarea "I think is good because the student has a time to"
type textarea "x"
type textarea "I think is good because the student has a time to d"
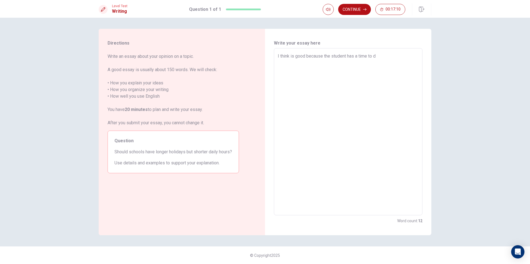
type textarea "x"
type textarea "I think is good because the student has a time to do"
type textarea "x"
type textarea "I think is good because the student has a time to do"
type textarea "x"
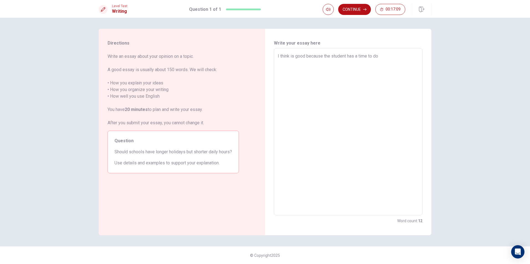
type textarea "I think is good because the student has a time to do a"
type textarea "x"
type textarea "I think is good because the student has a time to do a"
type textarea "x"
type textarea "I think is good because the student has a time to do a t"
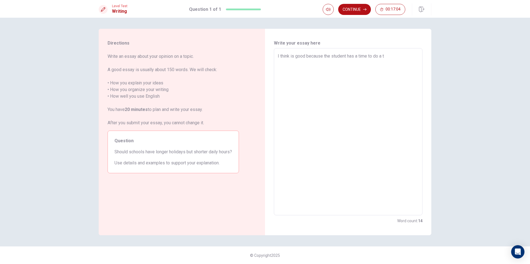
type textarea "x"
type textarea "I think is good because the student has a time to do a th"
type textarea "x"
type textarea "I think is good because the student has a time to do a thi"
type textarea "x"
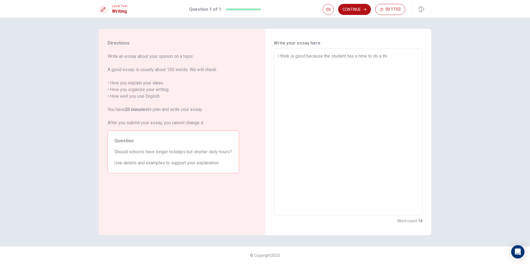
type textarea "I think is good because the student has a time to do a thim"
type textarea "x"
type textarea "I think is good because the student has a time to do a thi"
type textarea "x"
type textarea "I think is good because the student has a time to do a th"
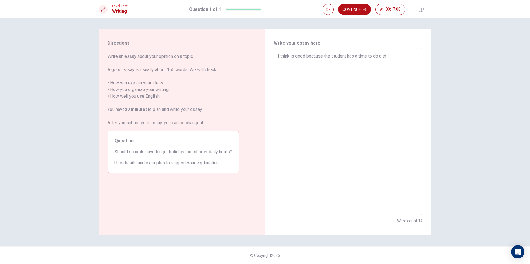
type textarea "x"
type textarea "I think is good because the student has a time to do a t"
type textarea "x"
type textarea "I think is good because the student has a time to do a ti"
type textarea "x"
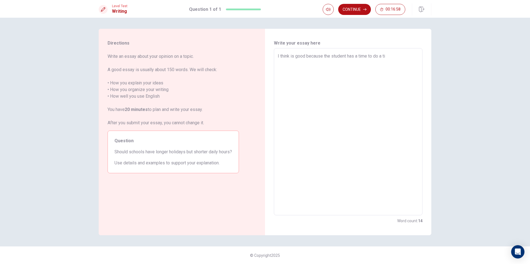
type textarea "I think is good because the student has a time to do a [PERSON_NAME]"
type textarea "x"
type textarea "I think is good because the student has a time to do a time"
type textarea "x"
type textarea "I think is good because the student has a time to do a [PERSON_NAME]"
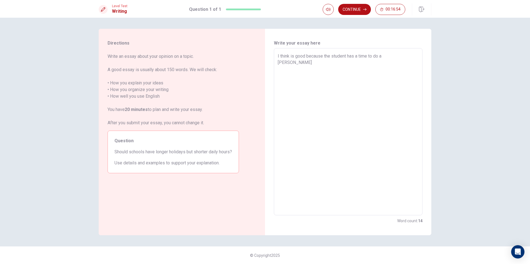
type textarea "x"
type textarea "I think is good because the student has a time to do a ti"
type textarea "x"
type textarea "I think is good because the student has a time to do a t"
type textarea "x"
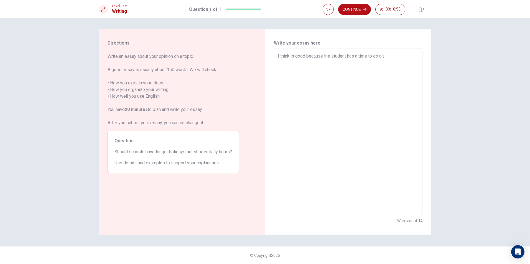
type textarea "I think is good because the student has a time to do a"
type textarea "x"
type textarea "I think is good because the student has a time to do a t"
type textarea "x"
type textarea "I think is good because the student has a time to do a ti"
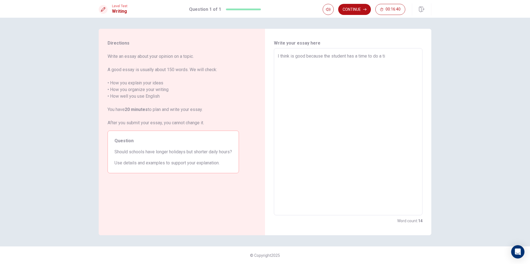
type textarea "x"
type textarea "I think is good because the student has a time to do a [PERSON_NAME]"
type textarea "x"
type textarea "I think is good because the student has a time to do a time"
type textarea "x"
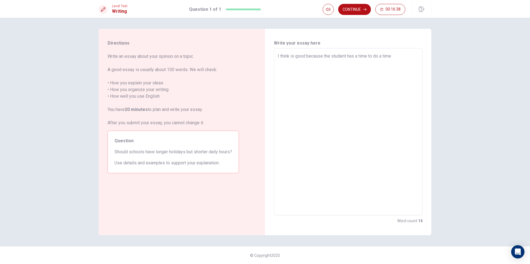
type textarea "I think is good because the student has a time to do a times"
type textarea "x"
type textarea "I think is good because the student has a time to do a timese"
type textarea "x"
type textarea "I think is good because the student has a time to do a timesel"
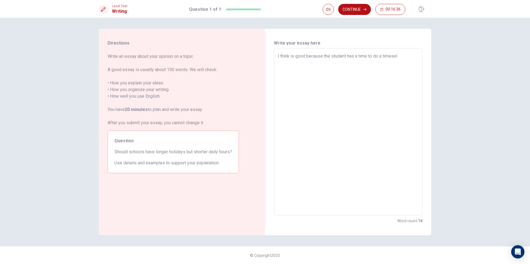
type textarea "x"
type textarea "I think is good because the student has a time to do a timeselt"
type textarea "x"
type textarea "I think is good because the student has a time to do a timeselt"
type textarea "x"
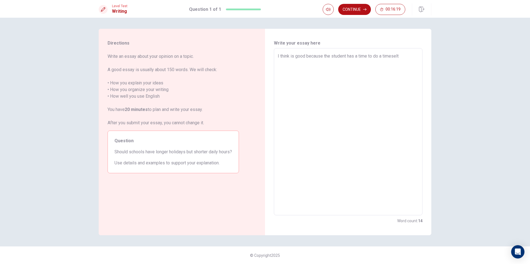
type textarea "I think is good because the student has a time to do a timeselt r"
type textarea "x"
type textarea "I think is good because the student has a time to do a timeselt re"
type textarea "x"
type textarea "I think is good because the student has a time to do a timeselt rea"
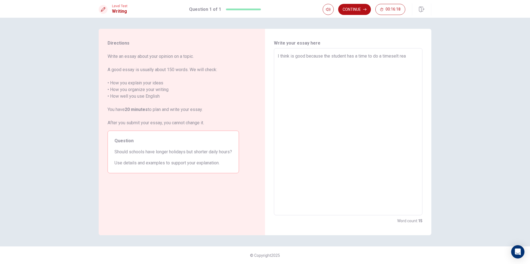
type textarea "x"
type textarea "I think is good because the student has a time to do a timeselt read"
type textarea "x"
type textarea "I think is good because the student has a time to do a timeselt readi"
type textarea "x"
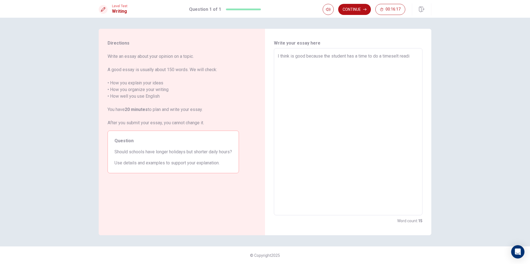
type textarea "I think is good because the student has a time to do a timeselt readin"
type textarea "x"
type textarea "I think is good because the student has a time to do a timeselt reading"
type textarea "x"
type textarea "I think is good because the student has a time to do a timeselt reading"
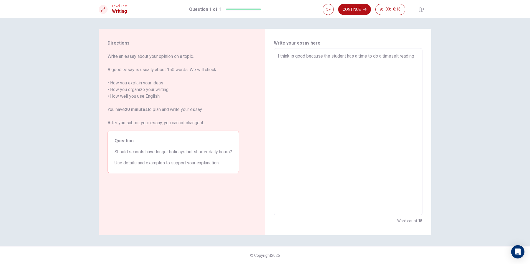
type textarea "x"
type textarea "I think is good because the student has a time to do a timeselt reading a"
type textarea "x"
type textarea "I think is good because the student has a time to do a timeselt reading ab"
type textarea "x"
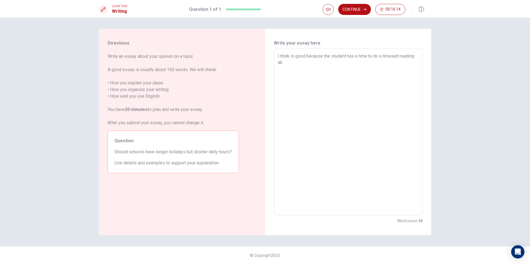
type textarea "I think is good because the student has a time to do a timeselt reading abo"
click at [398, 56] on textarea "I think is good because the student has a time to do a timeselt reading a book …" at bounding box center [348, 132] width 141 height 158
click at [399, 55] on textarea "I think is good because the student has a time to do a timeselt reading a book …" at bounding box center [348, 132] width 141 height 158
click at [318, 61] on textarea "I think is good because the student has a time to do a timeself reading a book …" at bounding box center [348, 132] width 141 height 158
click at [400, 56] on textarea "I think is good because the student has a time to do a timeself reading a book …" at bounding box center [348, 132] width 141 height 158
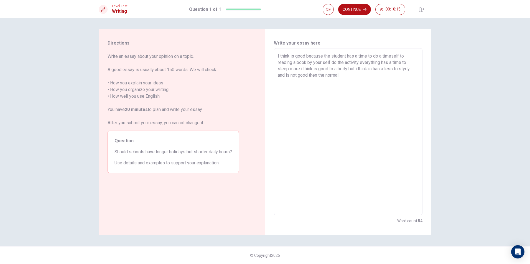
click at [350, 75] on textarea "I think is good because the student has a time to do a timeself to reading a bo…" at bounding box center [348, 132] width 141 height 158
click at [334, 82] on textarea "I think is good because the student has a time to do a timeself to reading a bo…" at bounding box center [348, 132] width 141 height 158
click at [352, 82] on textarea "I think is good because the student has a time to do a timeself to reading a bo…" at bounding box center [348, 132] width 141 height 158
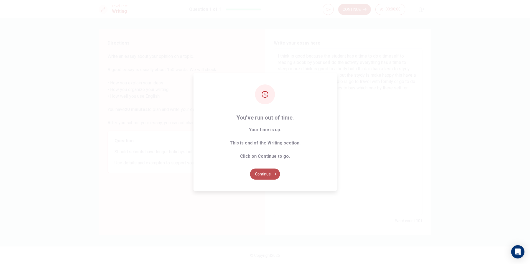
click at [273, 172] on button "Continue" at bounding box center [265, 174] width 30 height 11
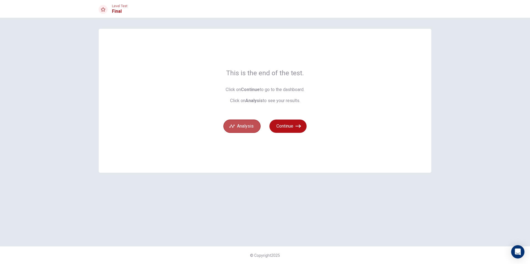
click at [245, 128] on button "Analysis" at bounding box center [241, 126] width 37 height 13
